Goal: Task Accomplishment & Management: Use online tool/utility

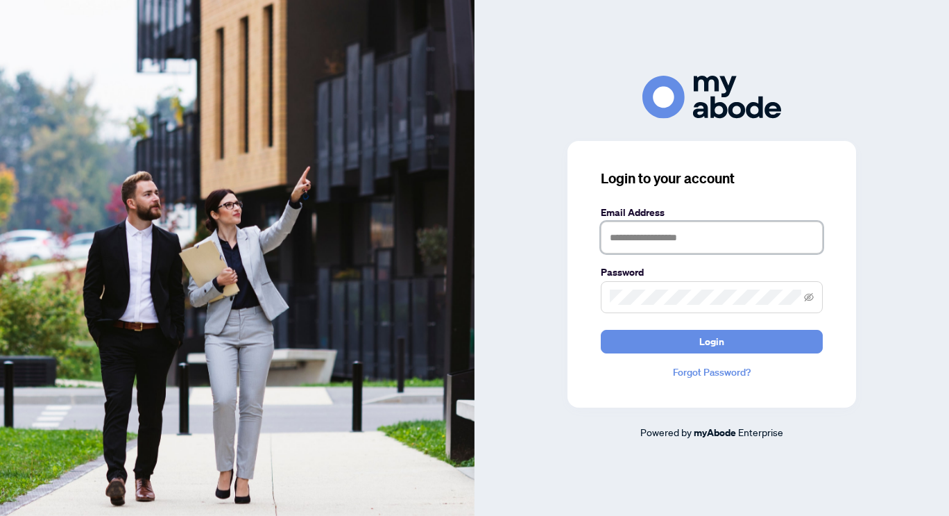
click at [624, 246] on input "text" at bounding box center [712, 237] width 222 height 32
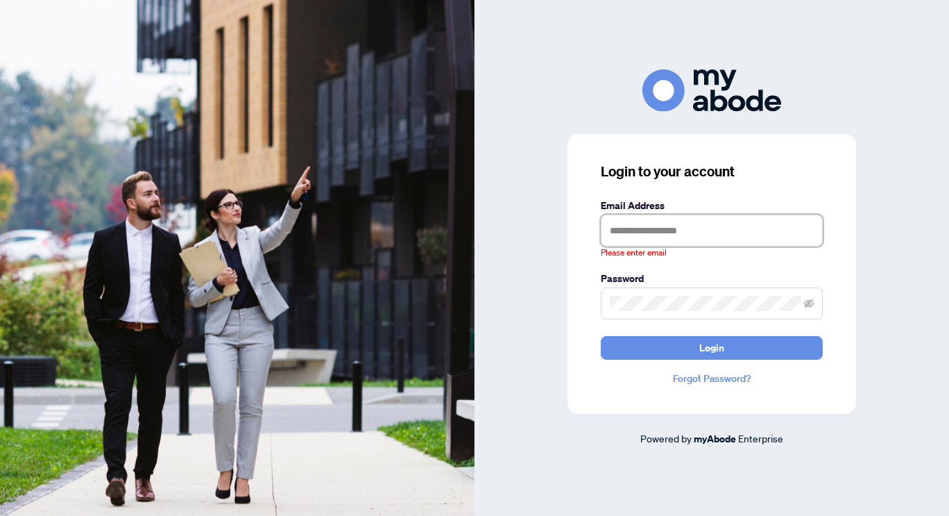
type input "**********"
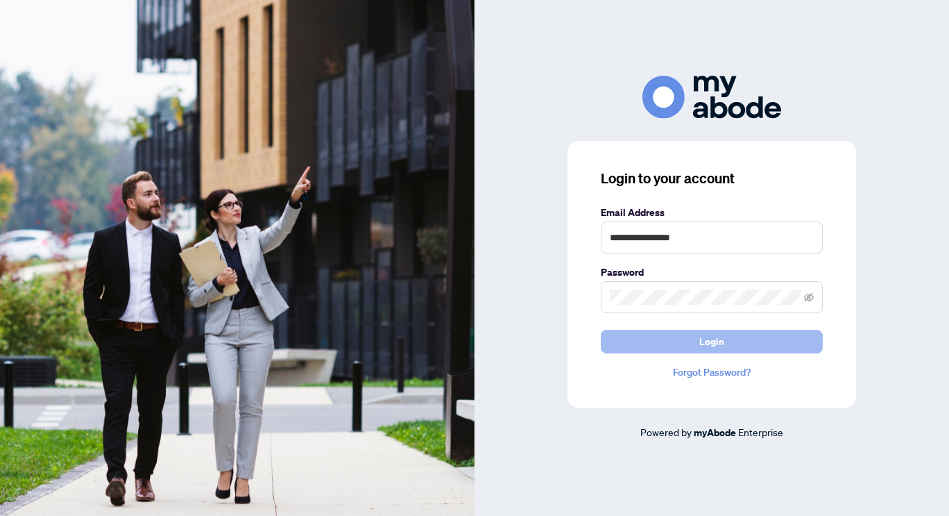
click at [678, 342] on button "Login" at bounding box center [712, 342] width 222 height 24
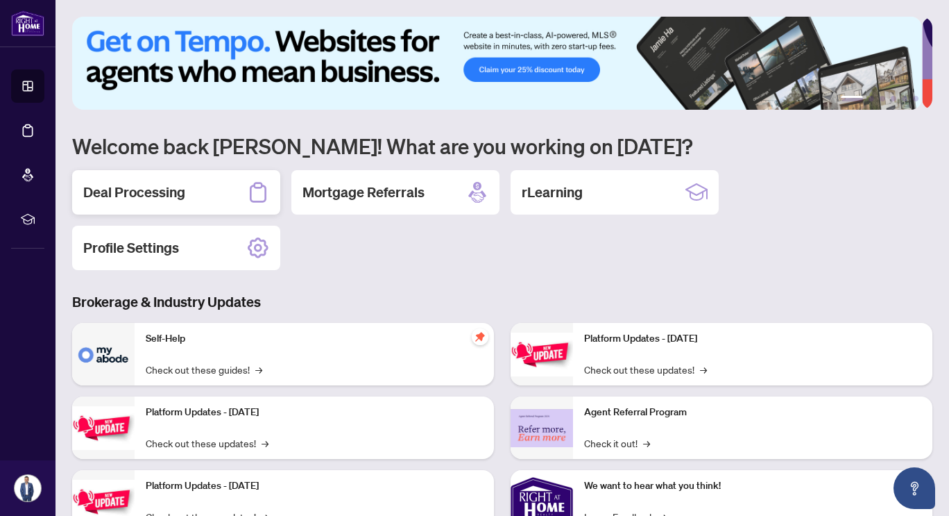
click at [186, 197] on div "Deal Processing" at bounding box center [176, 192] width 208 height 44
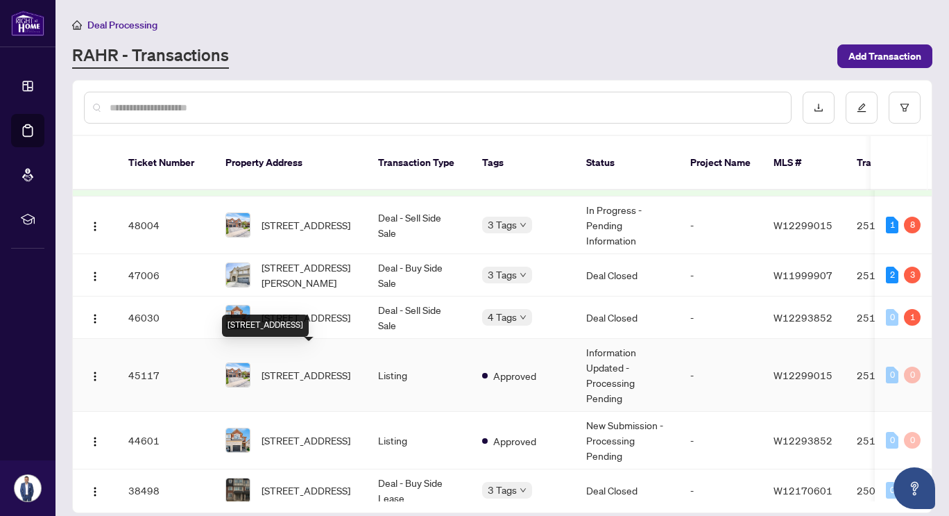
scroll to position [128, 0]
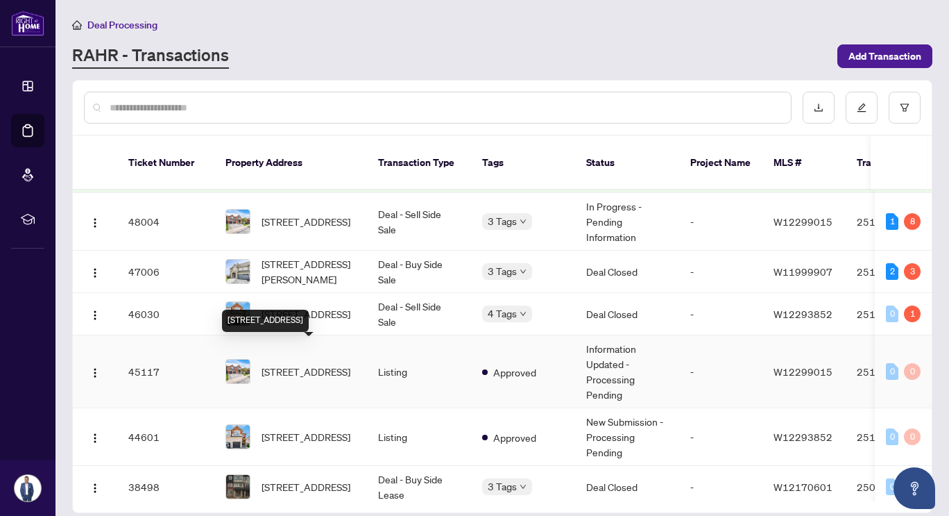
click at [298, 364] on span "[STREET_ADDRESS]" at bounding box center [306, 371] width 89 height 15
